Goal: Task Accomplishment & Management: Complete application form

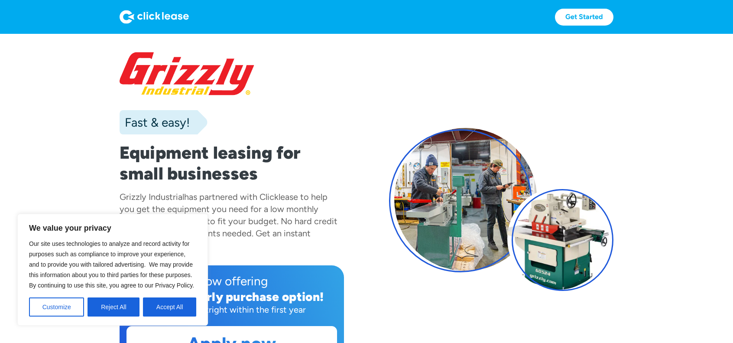
click at [423, 71] on div "Fast & easy! Equipment leasing for small businesses Grizzly Industrial has part…" at bounding box center [367, 209] width 494 height 316
click at [585, 16] on link "Get Started" at bounding box center [584, 17] width 59 height 17
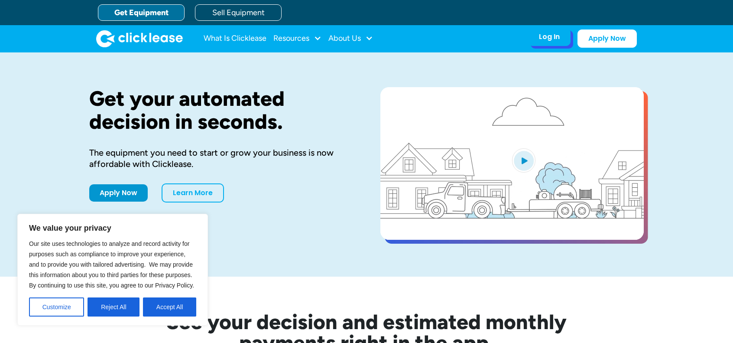
click at [544, 35] on div "Log In" at bounding box center [549, 37] width 21 height 9
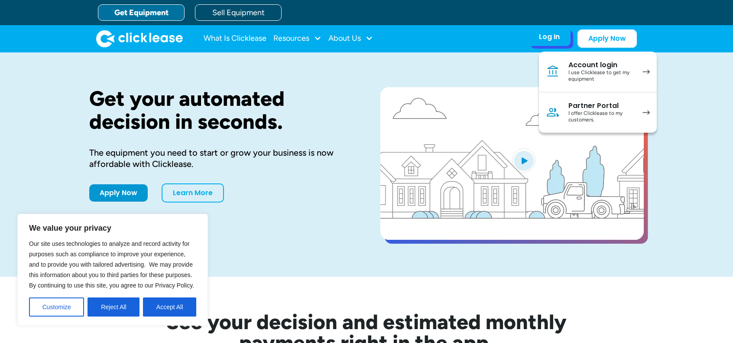
click at [596, 65] on div "Account login" at bounding box center [601, 65] width 65 height 9
